Goal: Task Accomplishment & Management: Manage account settings

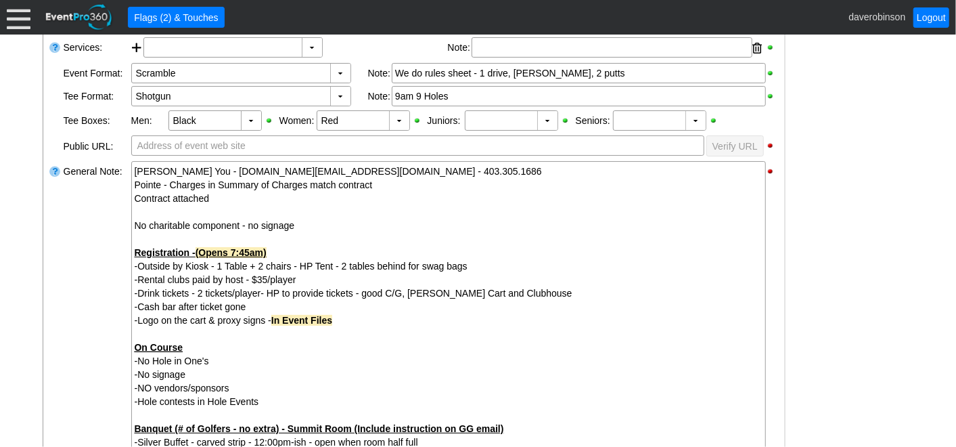
scroll to position [75, 0]
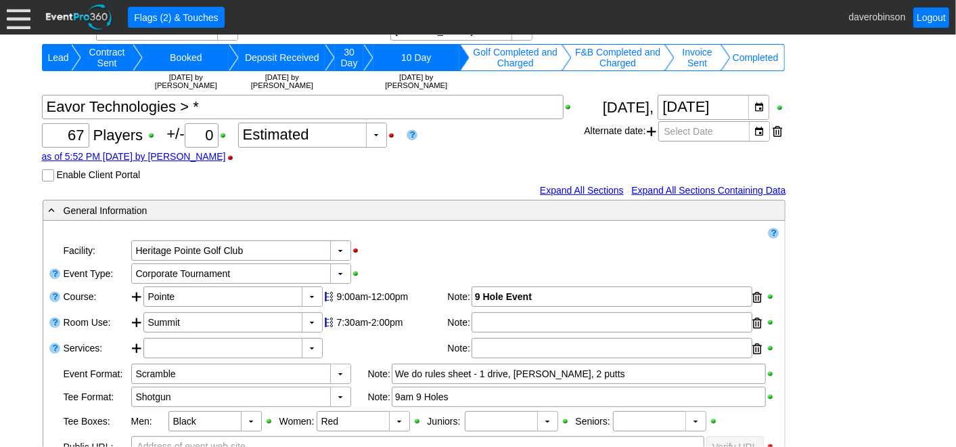
click at [30, 18] on div at bounding box center [19, 17] width 24 height 24
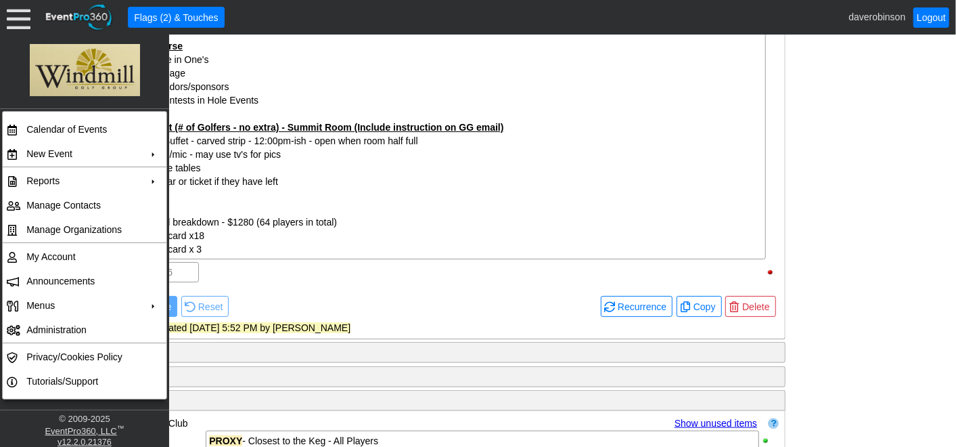
click at [872, 280] on div "- General Information ▼ Loading.... Remove all highlights Facility: ▼ Χ Heritag…" at bounding box center [479, 223] width 880 height 1253
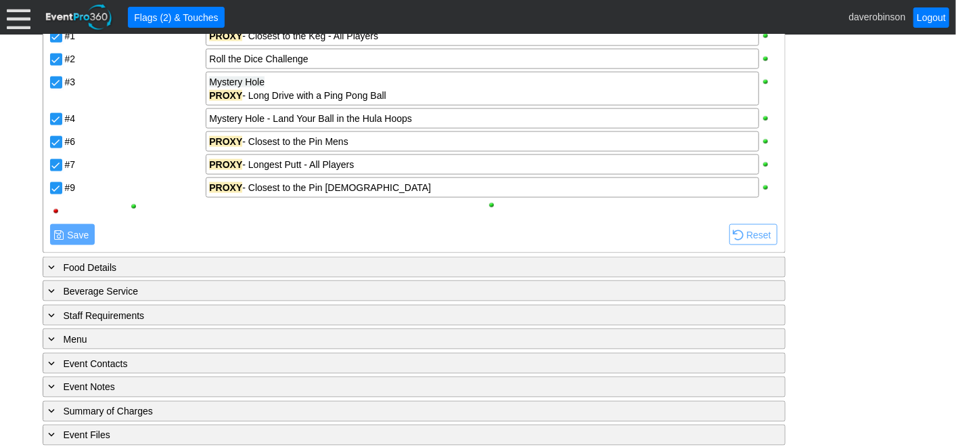
scroll to position [1084, 0]
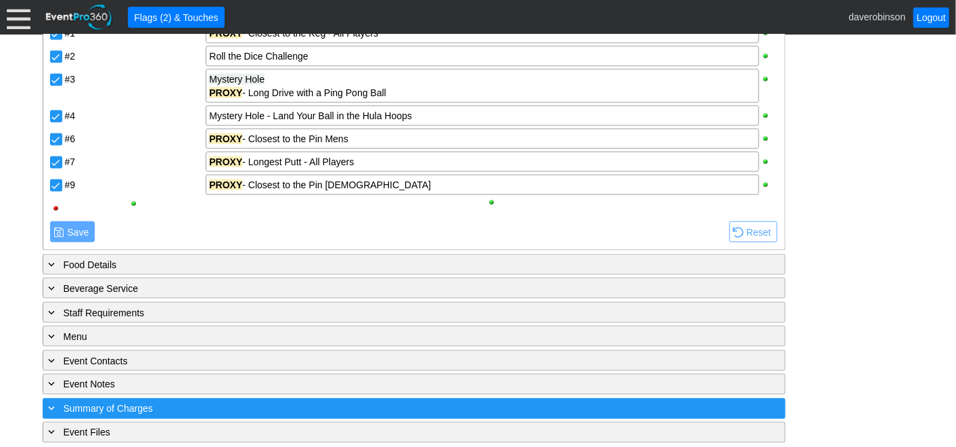
click at [176, 401] on div "+ Summary of Charges" at bounding box center [386, 409] width 681 height 16
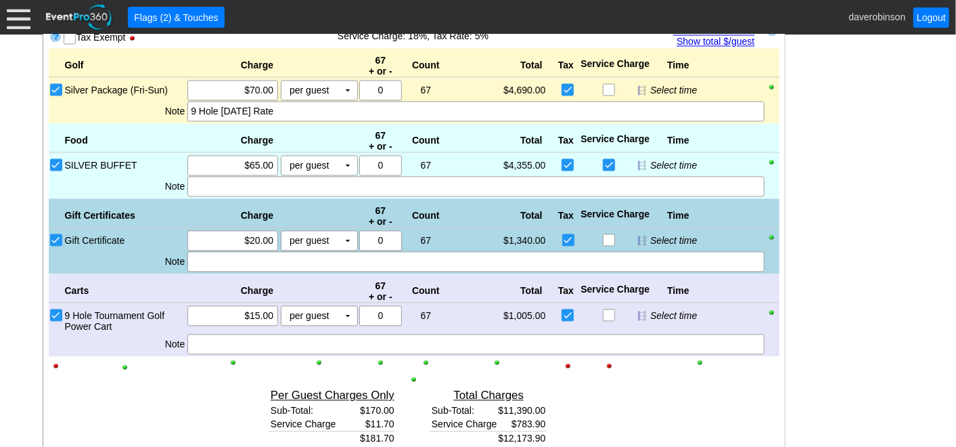
scroll to position [1282, 0]
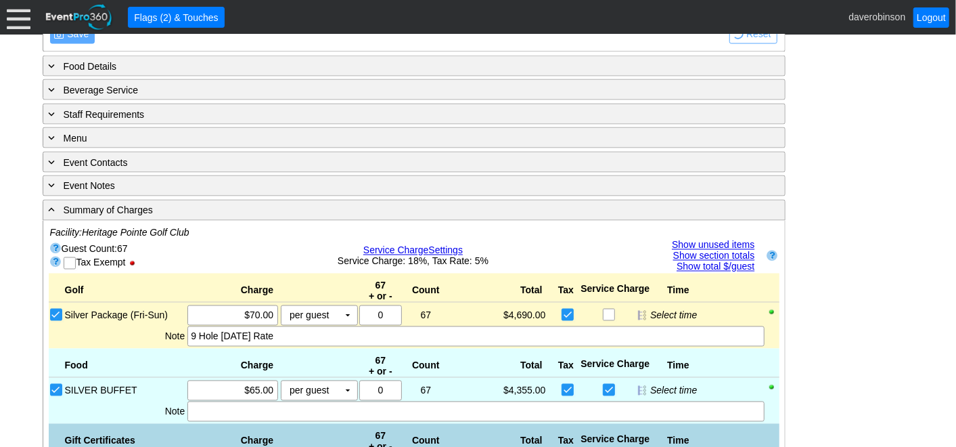
click at [731, 240] on link "Show unused items" at bounding box center [713, 245] width 83 height 11
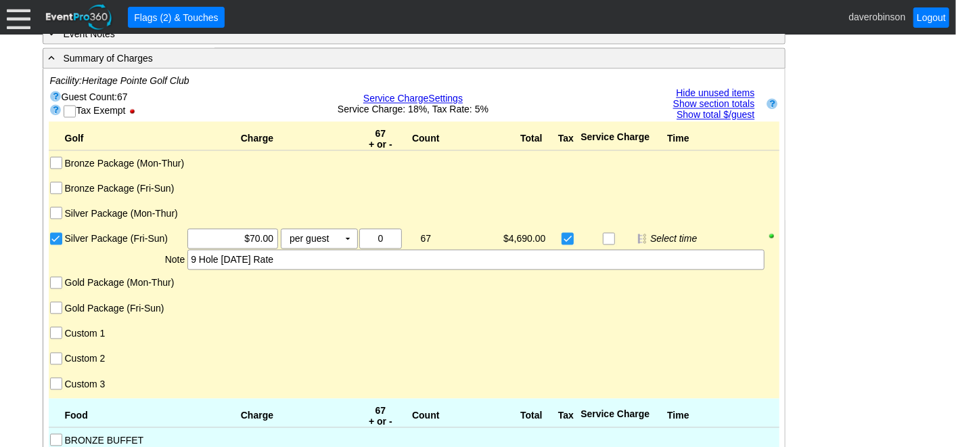
scroll to position [1432, 0]
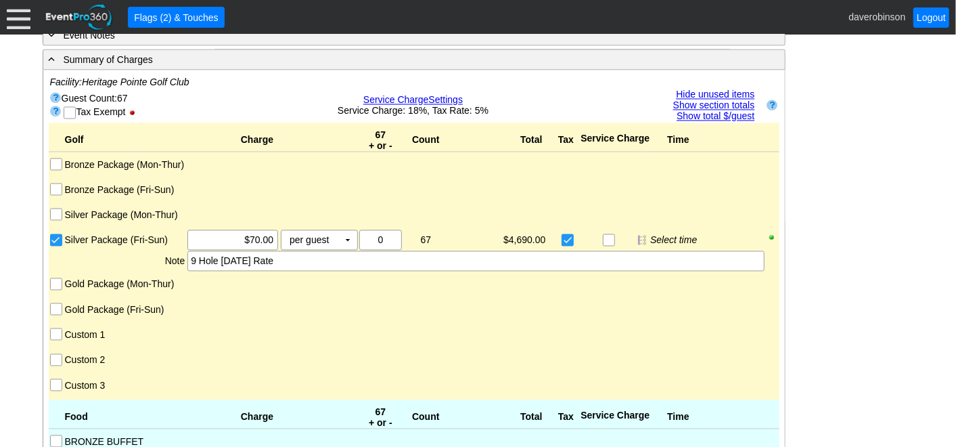
click at [56, 329] on input "Custom 1" at bounding box center [58, 336] width 14 height 14
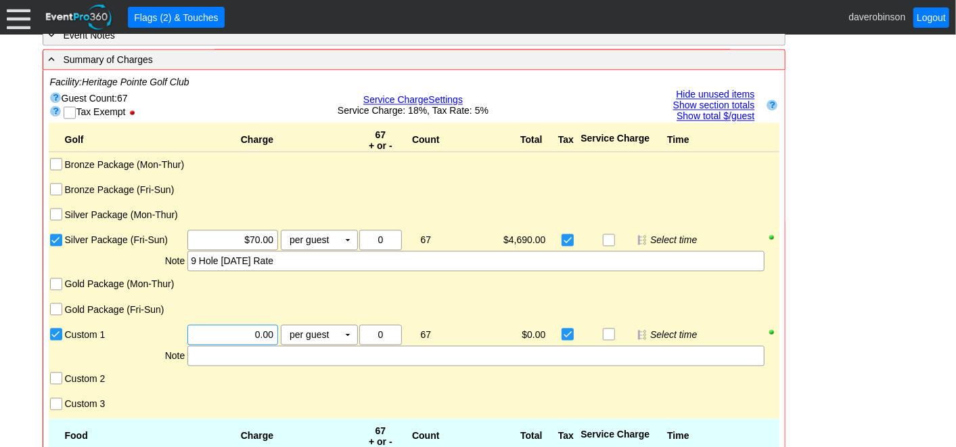
drag, startPoint x: 237, startPoint y: 329, endPoint x: 286, endPoint y: 329, distance: 49.4
click at [286, 329] on div "Χ 0.00 per guest Χ ▼ Upcharge" at bounding box center [272, 335] width 172 height 20
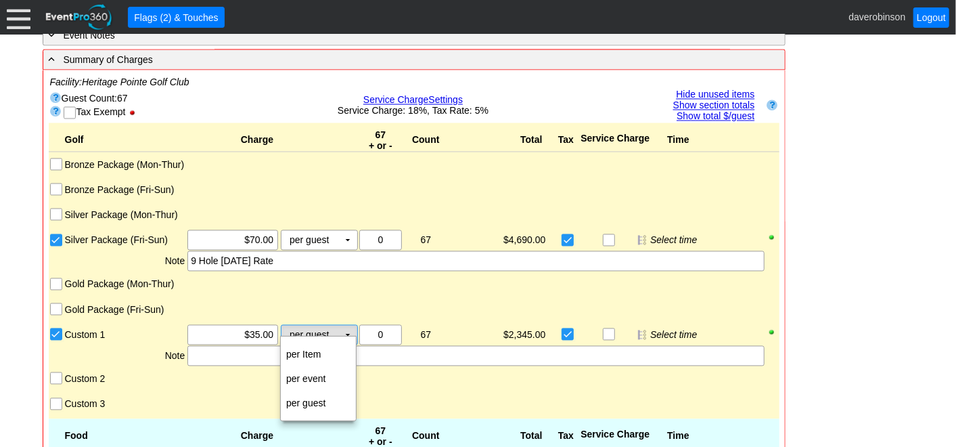
click at [352, 330] on td "▼" at bounding box center [347, 334] width 19 height 19
type input "$35.00"
click at [337, 344] on td "per Item" at bounding box center [318, 354] width 75 height 24
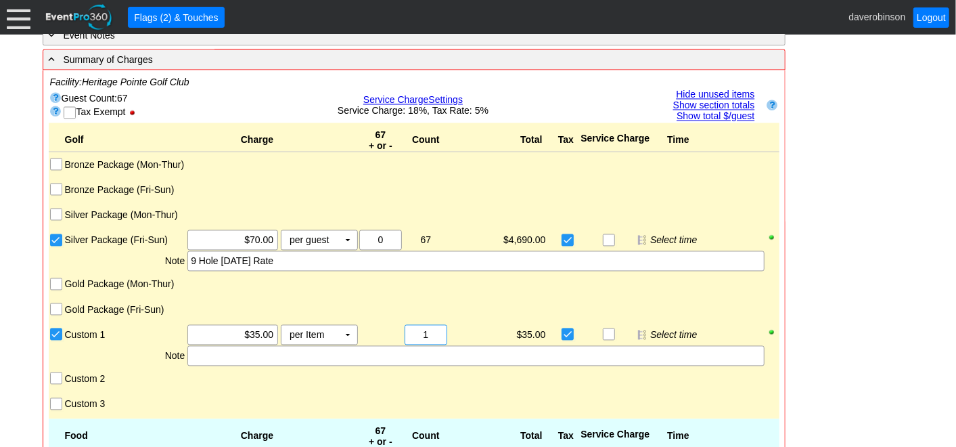
drag, startPoint x: 430, startPoint y: 325, endPoint x: 417, endPoint y: 327, distance: 12.9
click at [420, 327] on input "1" at bounding box center [425, 334] width 33 height 19
type input "18"
click at [869, 340] on div "- General Information ▼ Loading.... Remove all highlights Facility: ▼ Χ Heritag…" at bounding box center [479, 405] width 880 height 3127
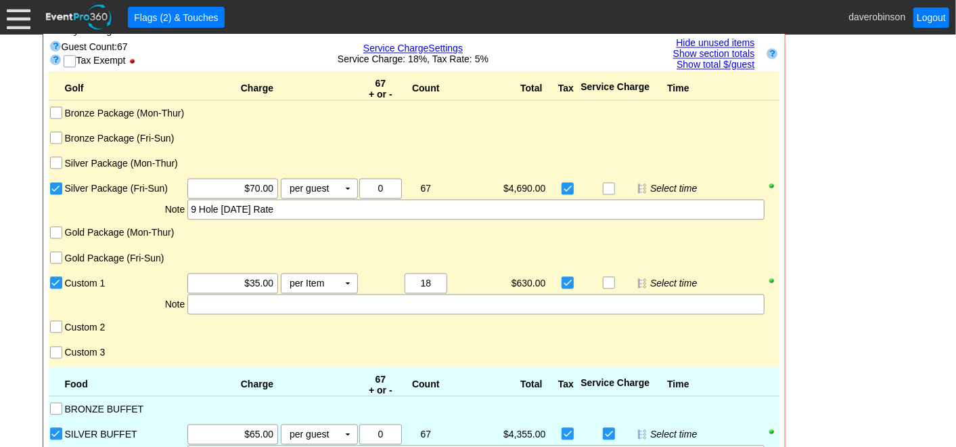
scroll to position [1507, 0]
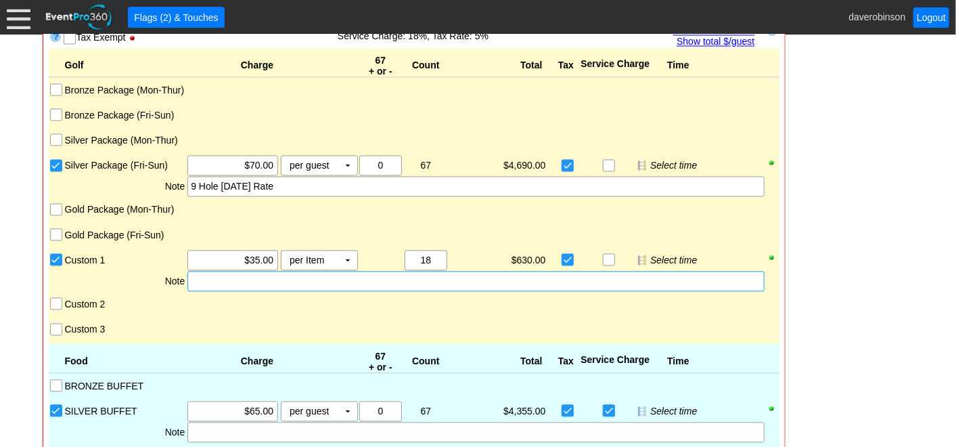
click at [261, 278] on div at bounding box center [475, 281] width 576 height 20
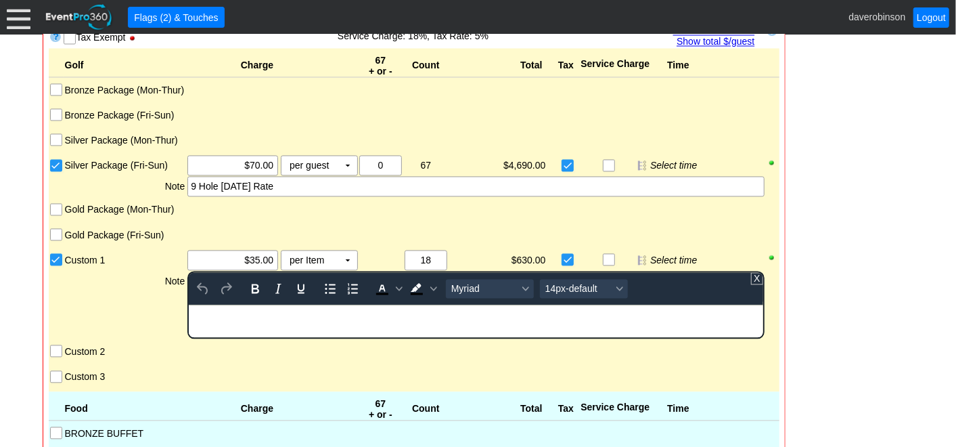
scroll to position [0, 0]
click at [885, 317] on div "- General Information ▼ Loading.... Remove all highlights Facility: ▼ Χ Heritag…" at bounding box center [479, 354] width 880 height 3174
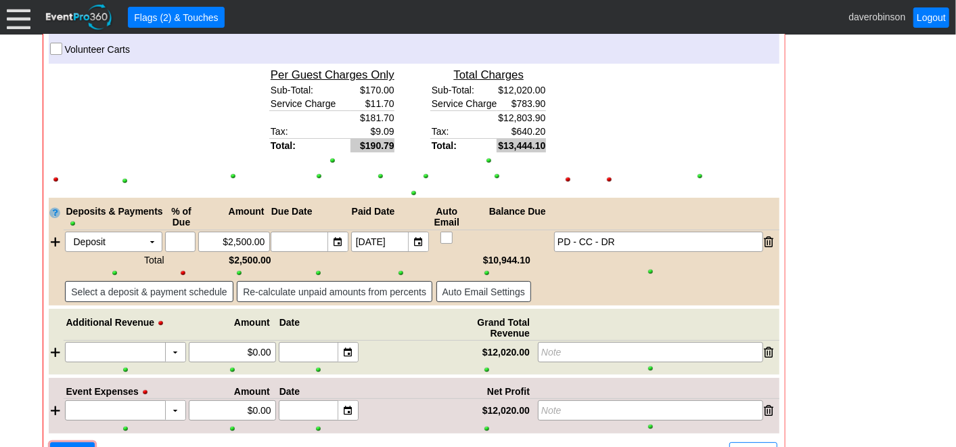
scroll to position [2936, 0]
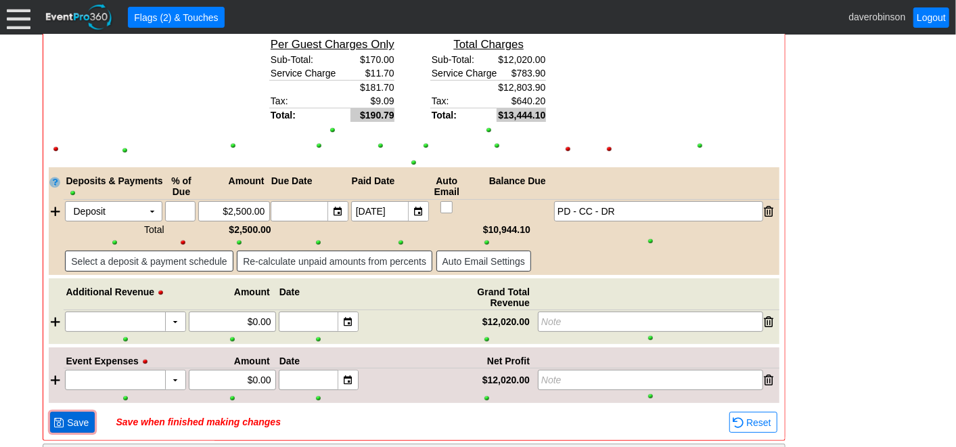
click at [60, 417] on span at bounding box center [58, 422] width 11 height 11
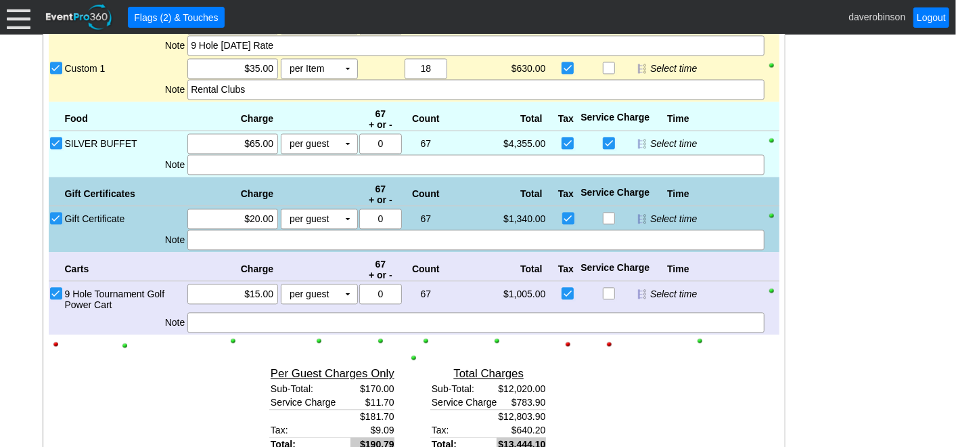
scroll to position [1852, 0]
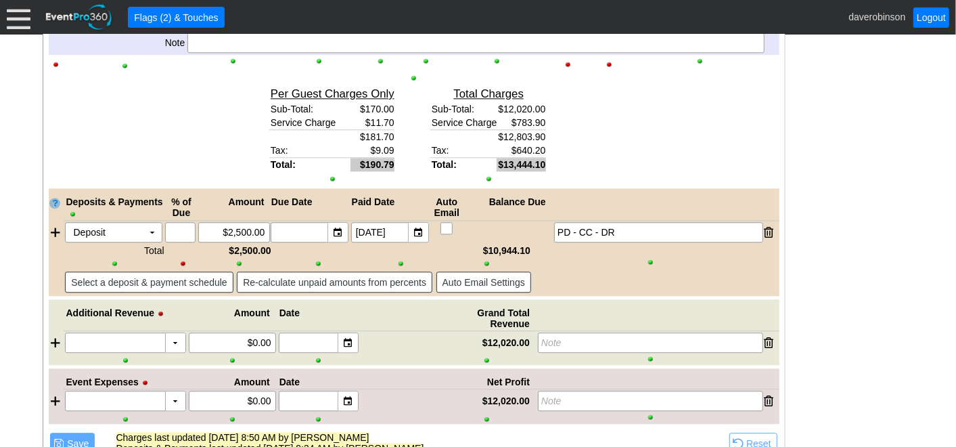
click at [55, 207] on div at bounding box center [56, 207] width 15 height 25
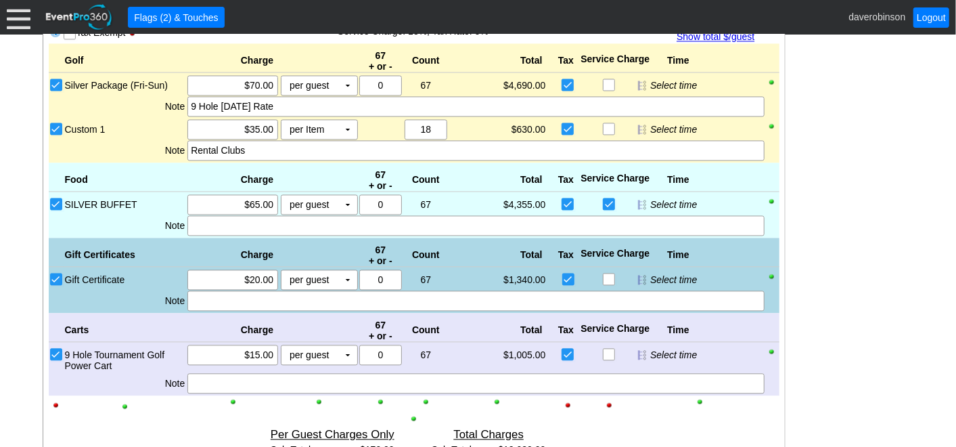
scroll to position [1476, 0]
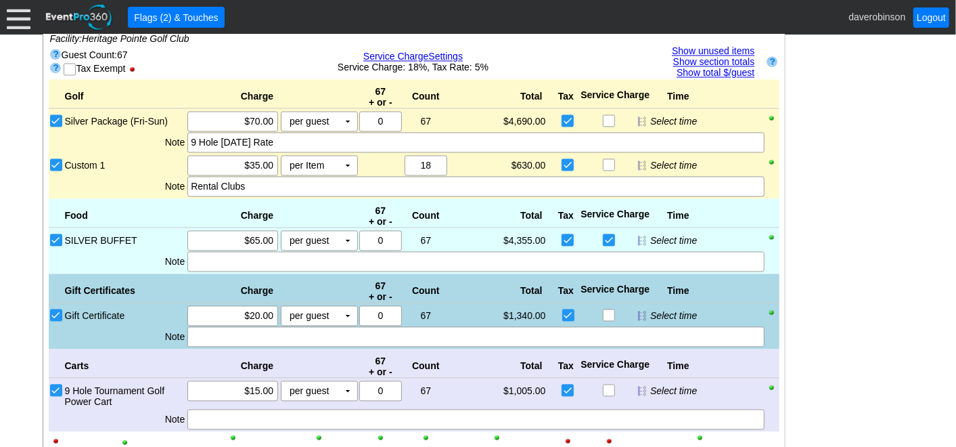
click at [55, 309] on input "Gift Certificate" at bounding box center [58, 316] width 14 height 14
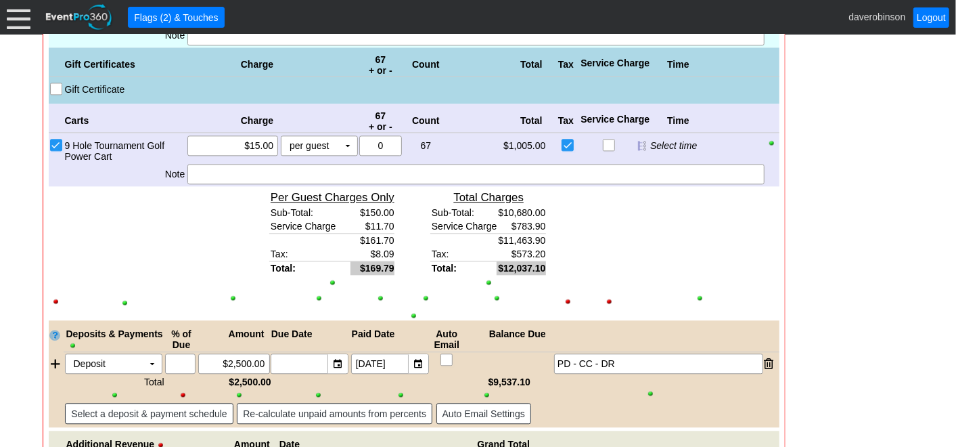
scroll to position [1627, 0]
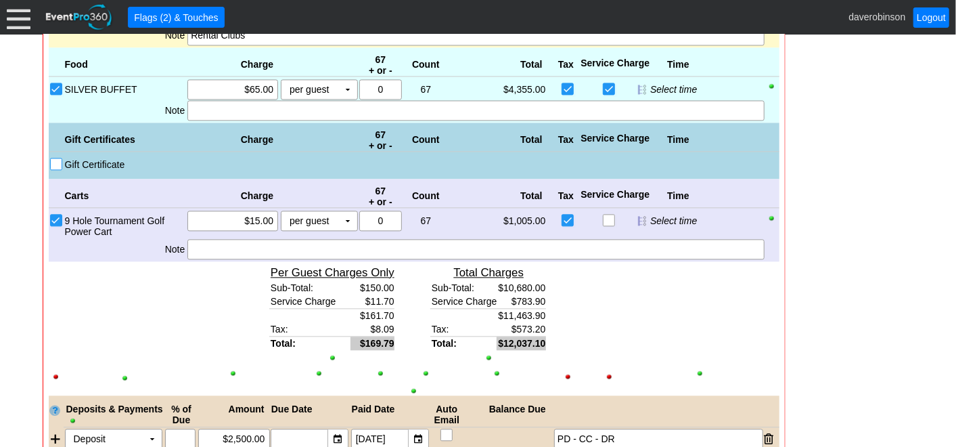
click at [57, 158] on input "Gift Certificate" at bounding box center [58, 165] width 14 height 14
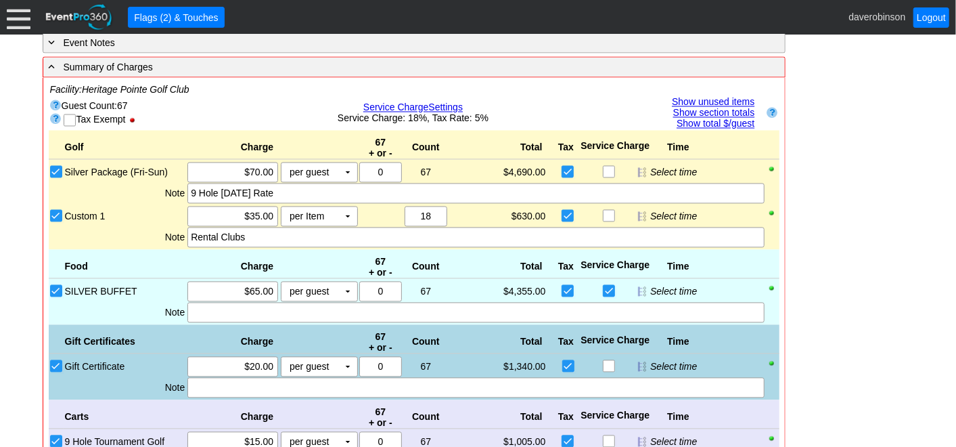
scroll to position [1401, 0]
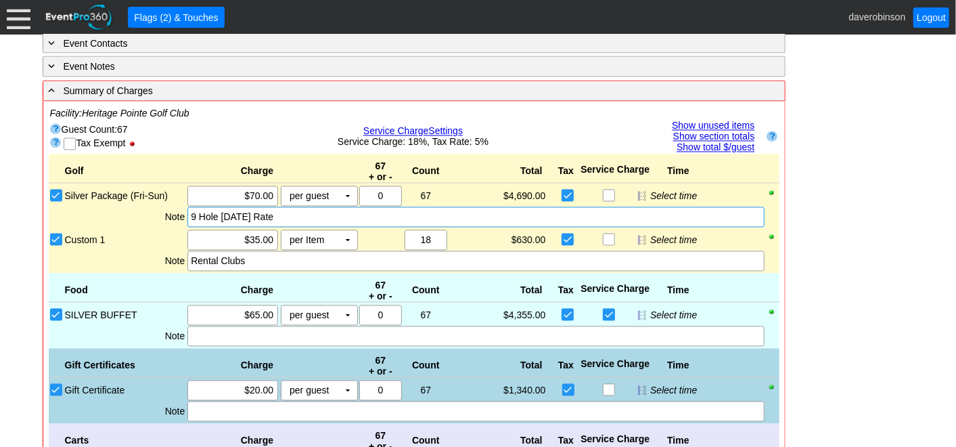
click at [191, 210] on div "9 Hole Friday Rate" at bounding box center [476, 217] width 570 height 14
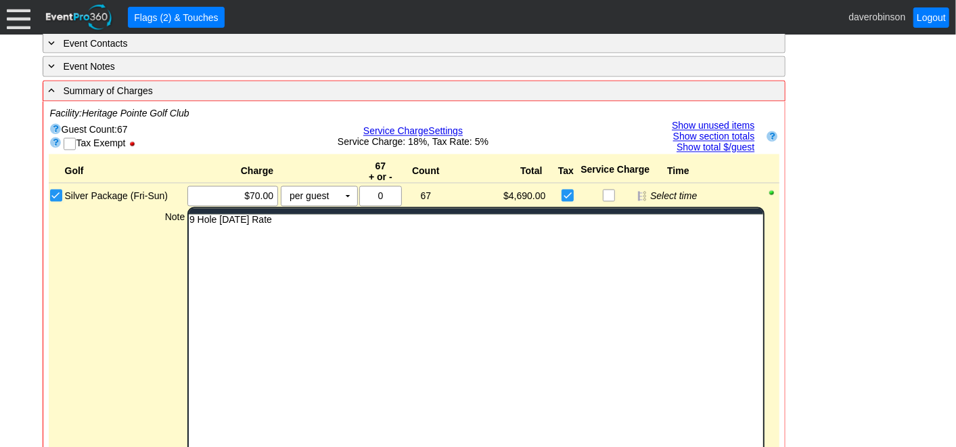
scroll to position [0, 0]
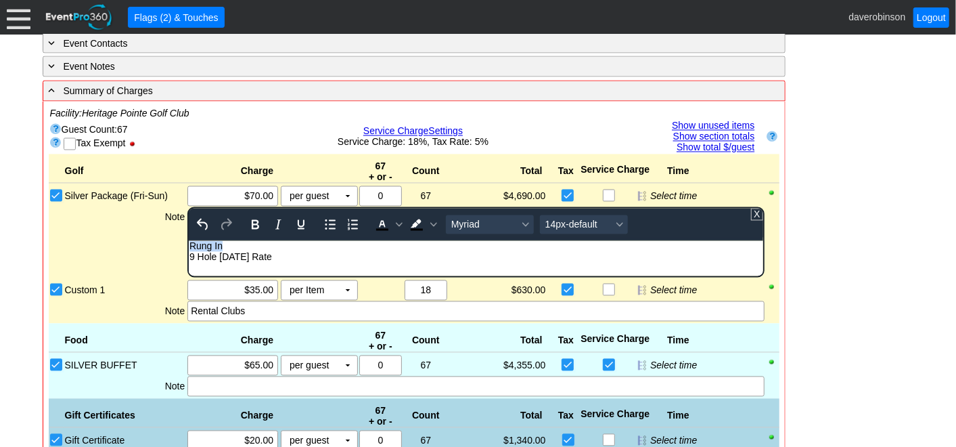
drag, startPoint x: 231, startPoint y: 248, endPoint x: 352, endPoint y: 476, distance: 257.6
click at [189, 245] on html "Rung In 9 Hole Friday Rate" at bounding box center [476, 254] width 574 height 28
click at [249, 216] on icon "Bold" at bounding box center [255, 224] width 16 height 16
click at [434, 221] on icon "Background color Black" at bounding box center [433, 224] width 7 height 7
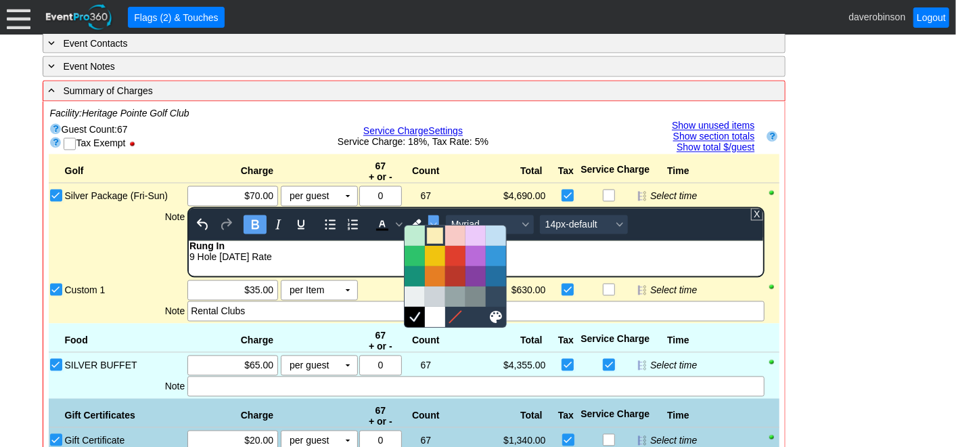
click at [435, 235] on div at bounding box center [435, 235] width 16 height 16
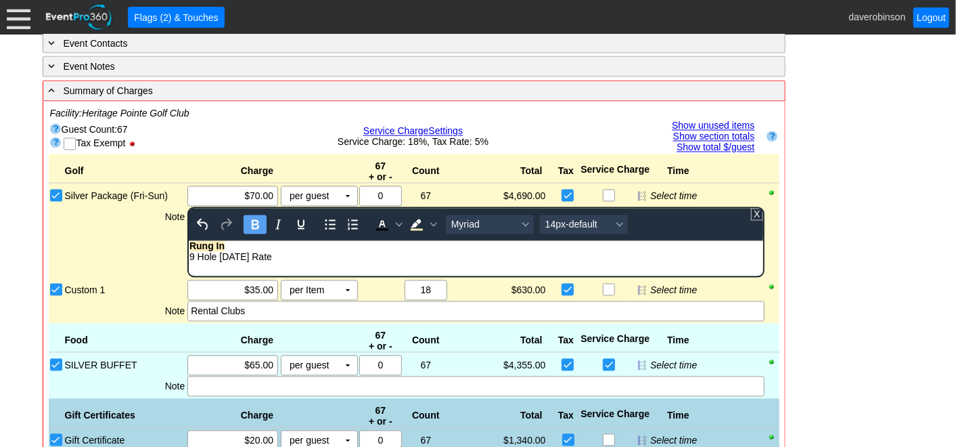
click at [121, 227] on div "Note" at bounding box center [125, 242] width 123 height 70
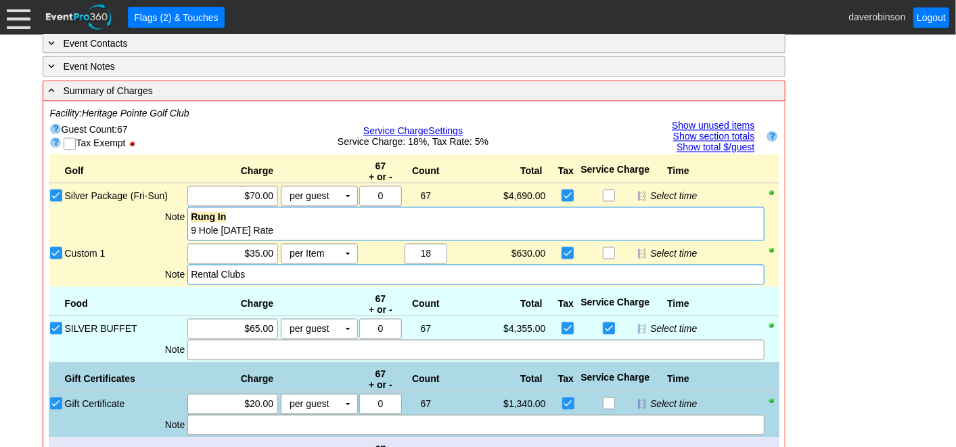
click at [191, 268] on div "Rental Clubs" at bounding box center [476, 275] width 570 height 14
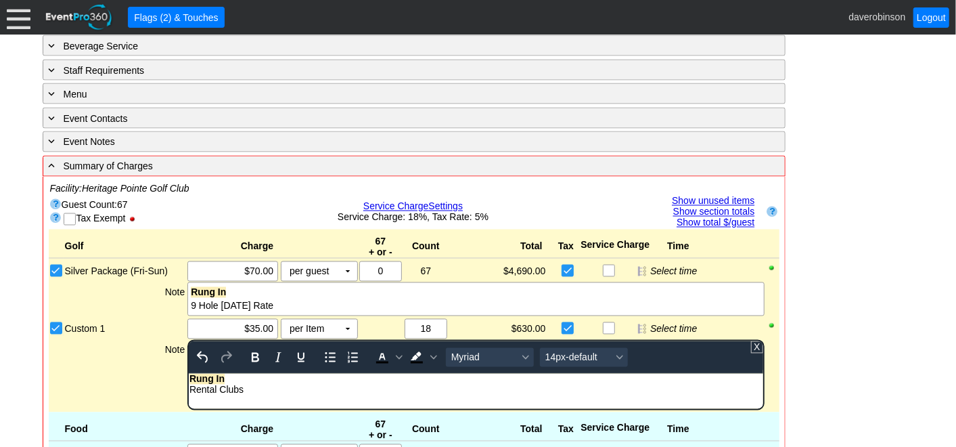
click at [150, 340] on div "Note" at bounding box center [125, 375] width 123 height 70
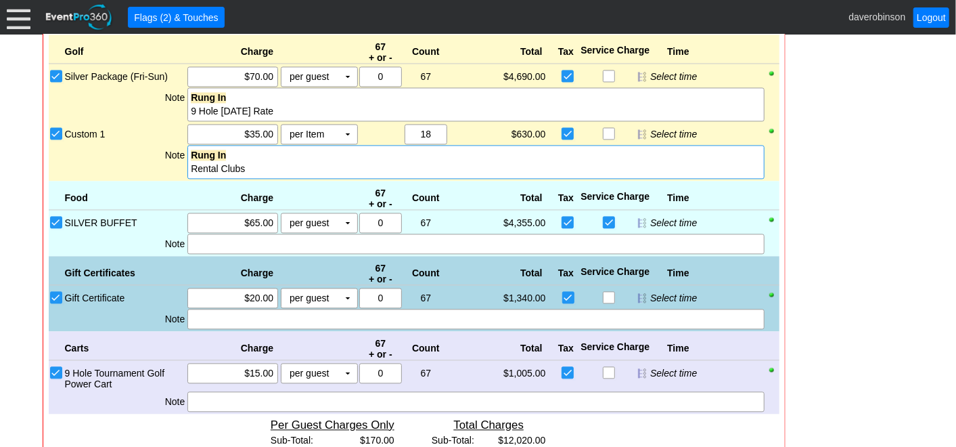
scroll to position [1552, 0]
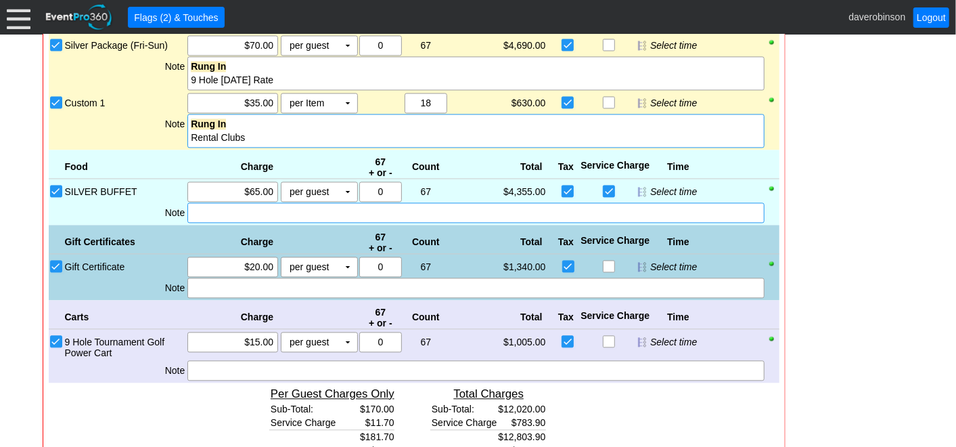
click at [200, 208] on div at bounding box center [475, 212] width 576 height 20
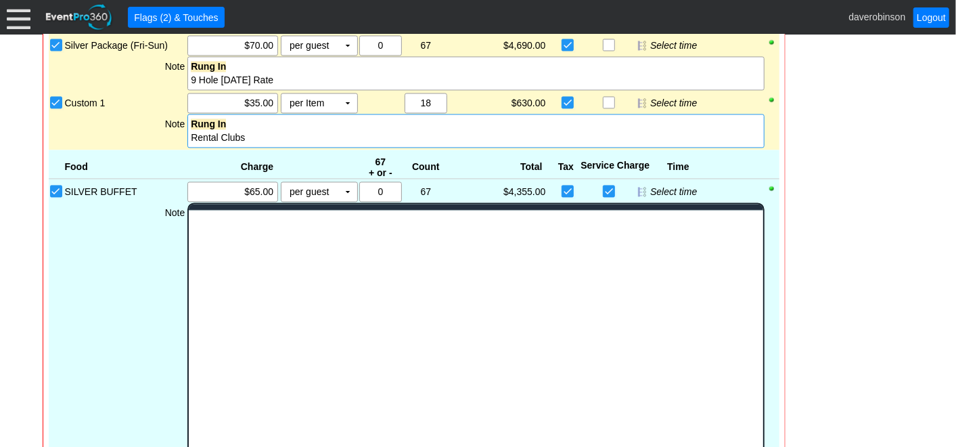
scroll to position [0, 0]
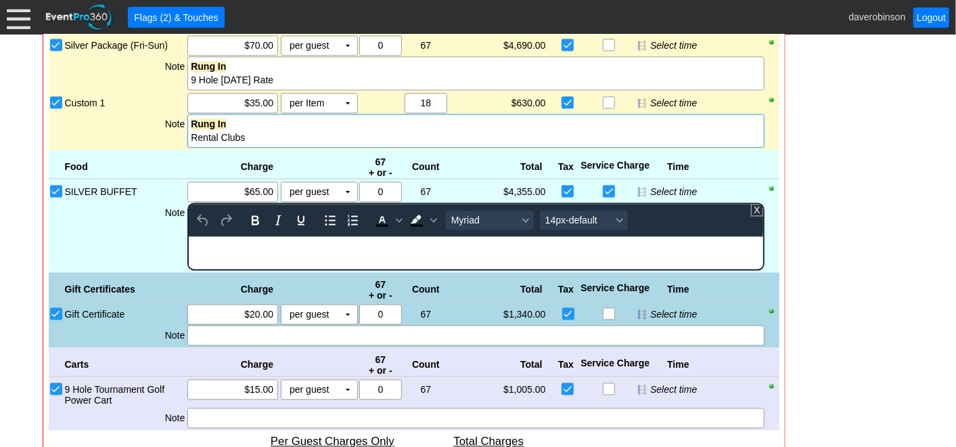
paste body "Rich Text Area. Press ALT-0 for help."
click at [219, 416] on div "Golf Charge 67 + or - Count Total Tax Service Charge Time Bronze Package (Mon-T…" at bounding box center [414, 283] width 731 height 560
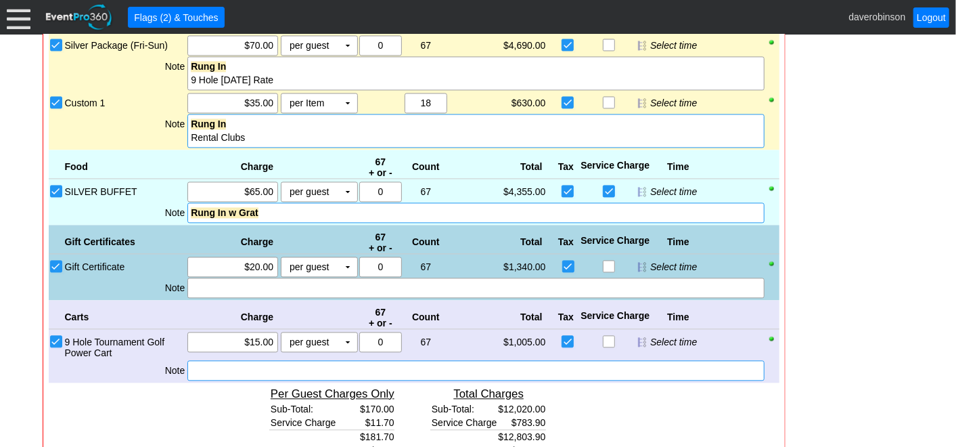
click at [215, 365] on div at bounding box center [475, 370] width 576 height 20
click at [568, 261] on input "checkbox" at bounding box center [570, 267] width 14 height 14
checkbox input "false"
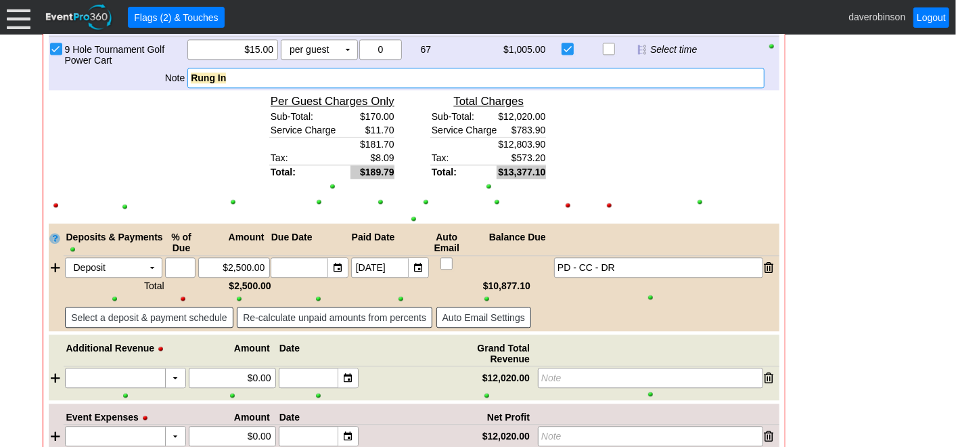
scroll to position [1923, 0]
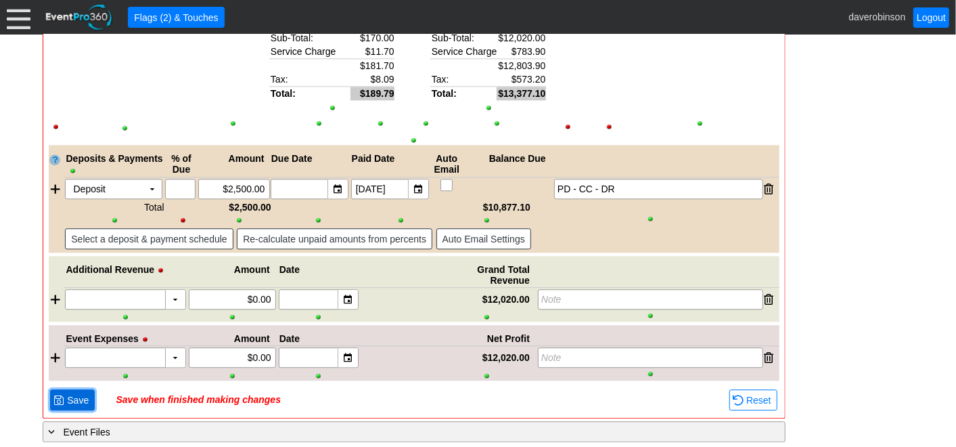
click at [64, 393] on span "Save" at bounding box center [77, 400] width 27 height 14
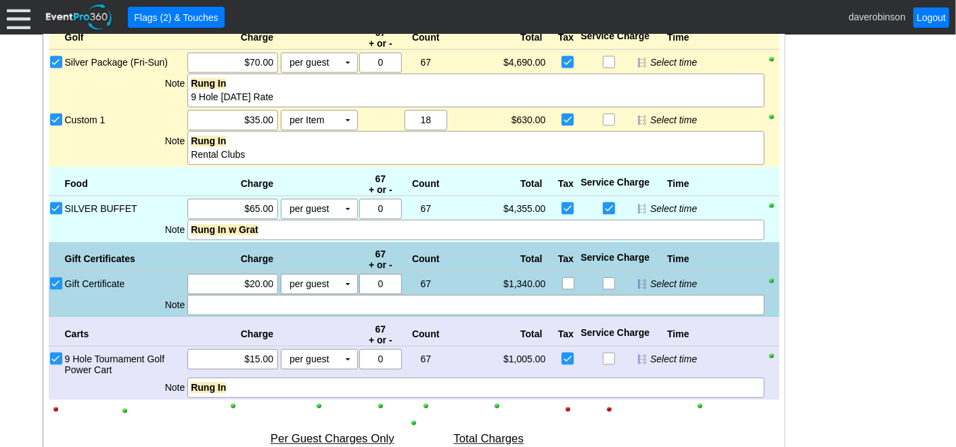
scroll to position [1547, 0]
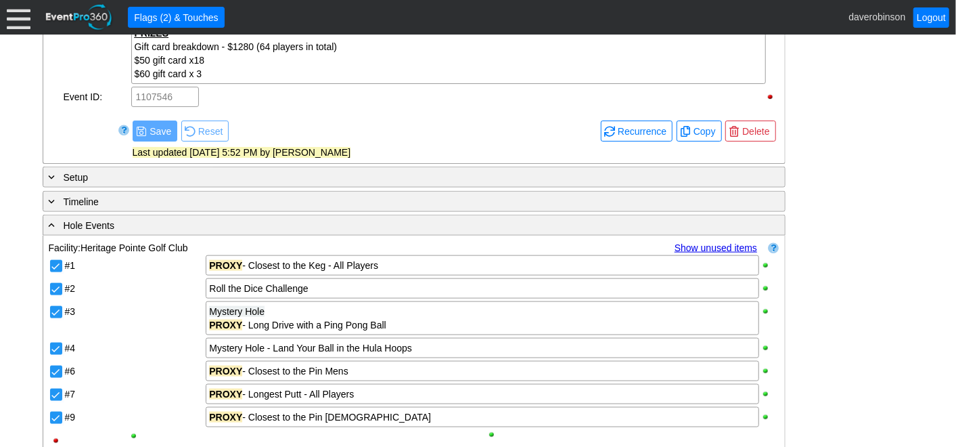
scroll to position [870, 0]
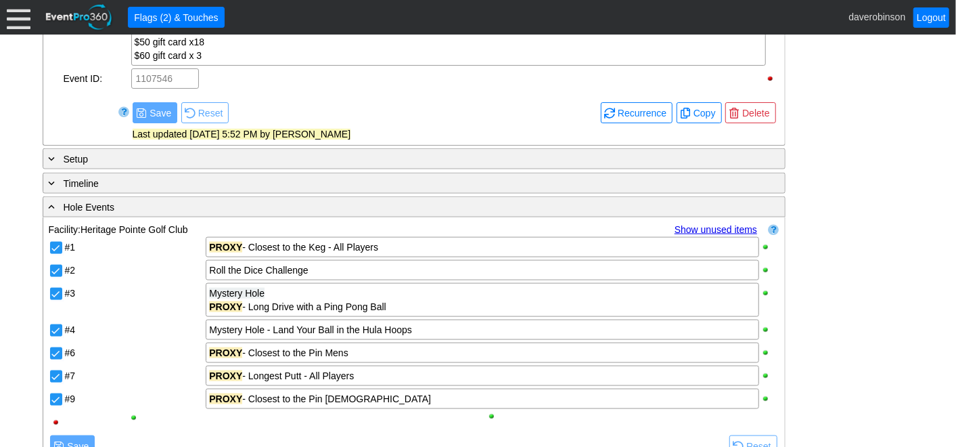
click at [823, 156] on div "- General Information ▼ Loading.... Remove all highlights Facility: ▼ Χ Heritag…" at bounding box center [479, 449] width 880 height 2091
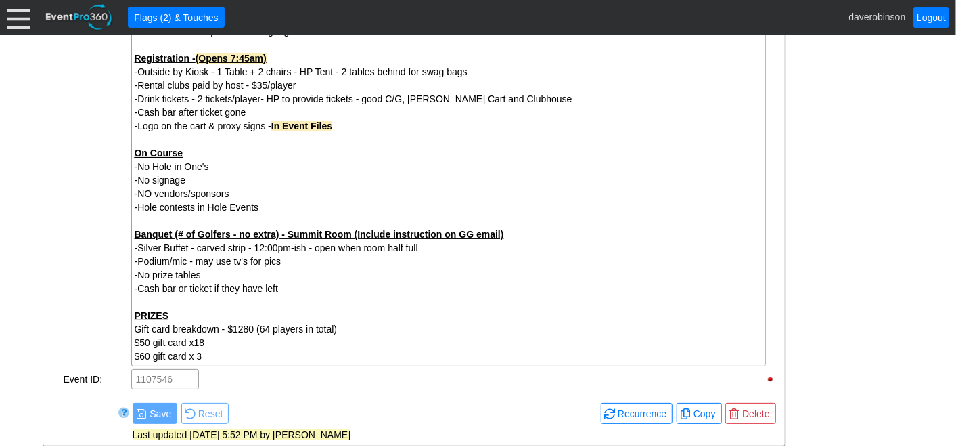
scroll to position [0, 0]
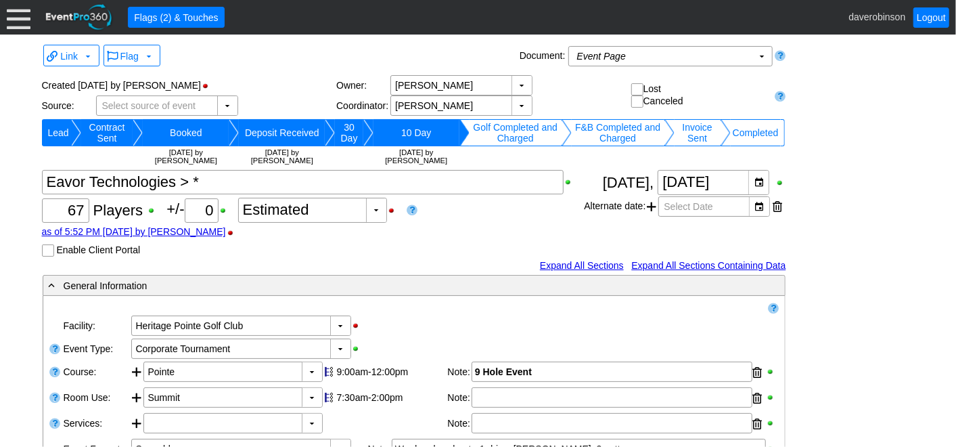
click at [12, 14] on div at bounding box center [19, 17] width 24 height 24
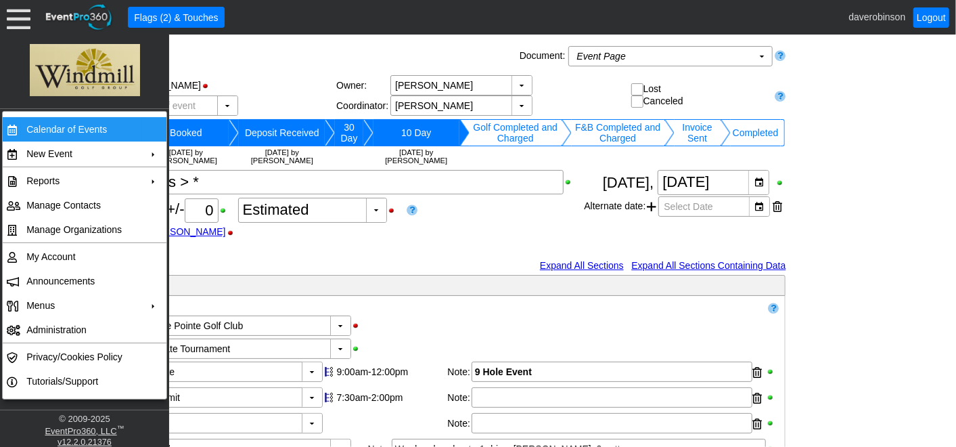
click at [79, 129] on td "Calendar of Events" at bounding box center [81, 129] width 121 height 24
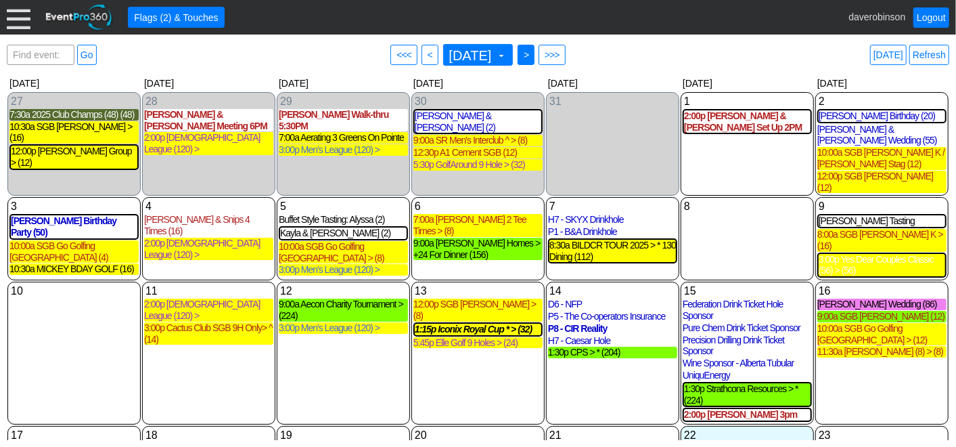
click at [531, 58] on span ">" at bounding box center [526, 55] width 10 height 14
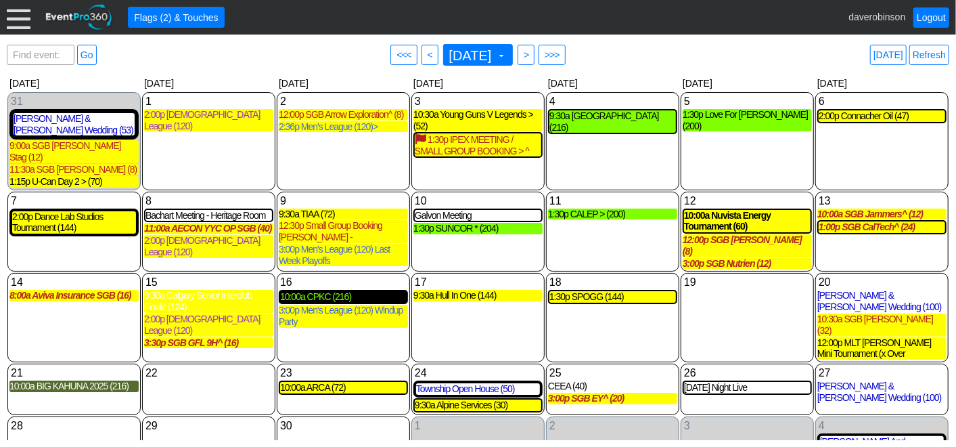
click at [357, 291] on div "10:00a CPKC (216)" at bounding box center [343, 297] width 127 height 12
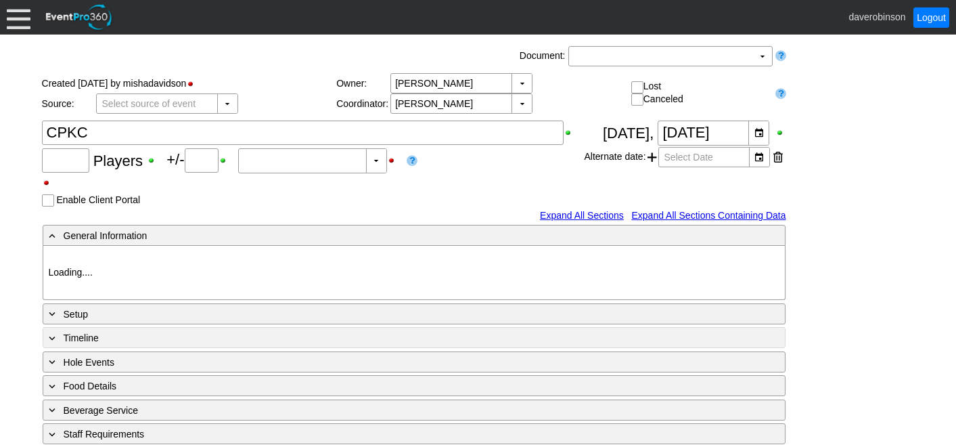
type input "216"
type input "0"
type input "Estimated"
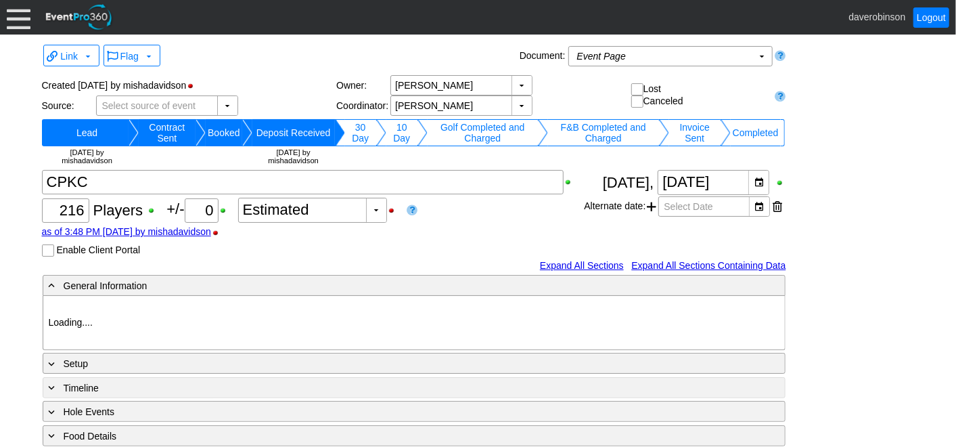
type input "Heritage Pointe Golf Club"
type input "Corporate Tournament"
type input "1115374"
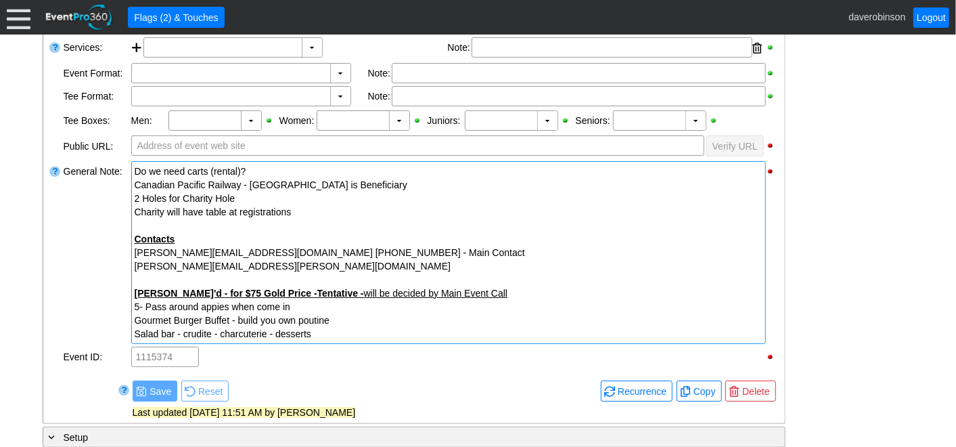
click at [388, 323] on div "Gourmet Burger Buffet - build you own poutine" at bounding box center [449, 320] width 628 height 14
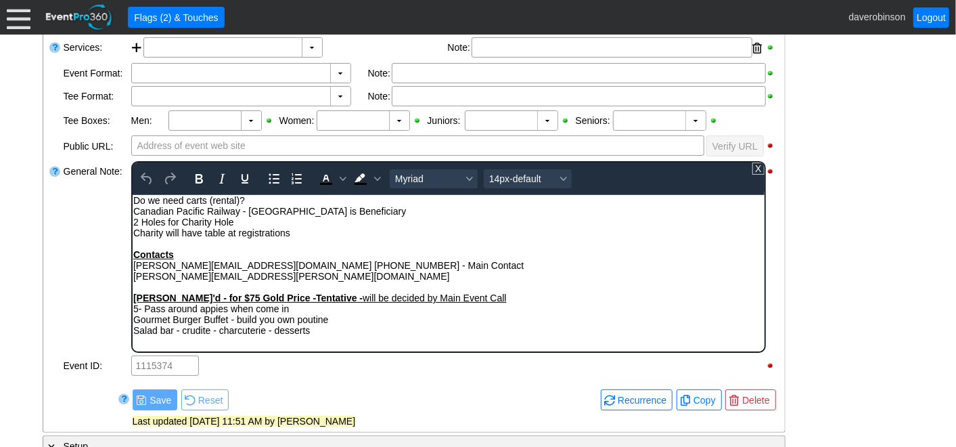
click at [385, 334] on div "Salad bar - crudite - charcuterie - desserts" at bounding box center [448, 329] width 631 height 11
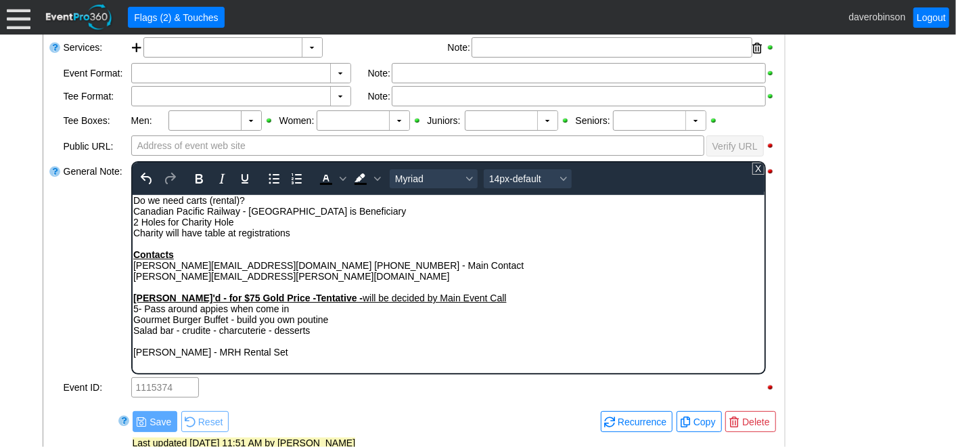
click at [99, 283] on div "General Note:" at bounding box center [96, 268] width 68 height 216
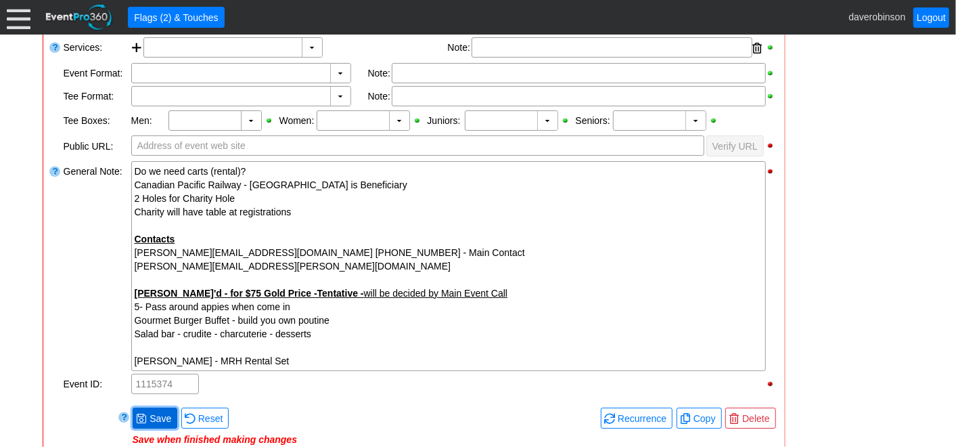
click at [156, 419] on span "Save" at bounding box center [160, 418] width 27 height 14
